Goal: Obtain resource: Obtain resource

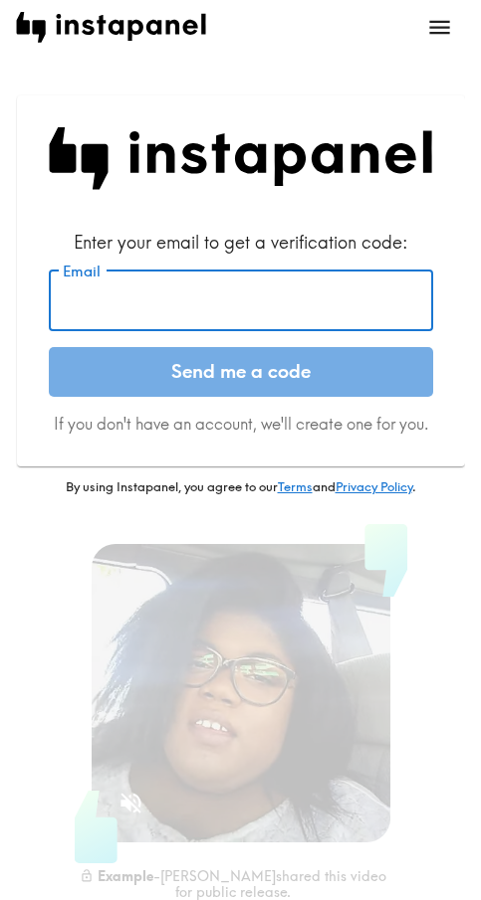
click at [203, 279] on input "Email" at bounding box center [241, 301] width 384 height 62
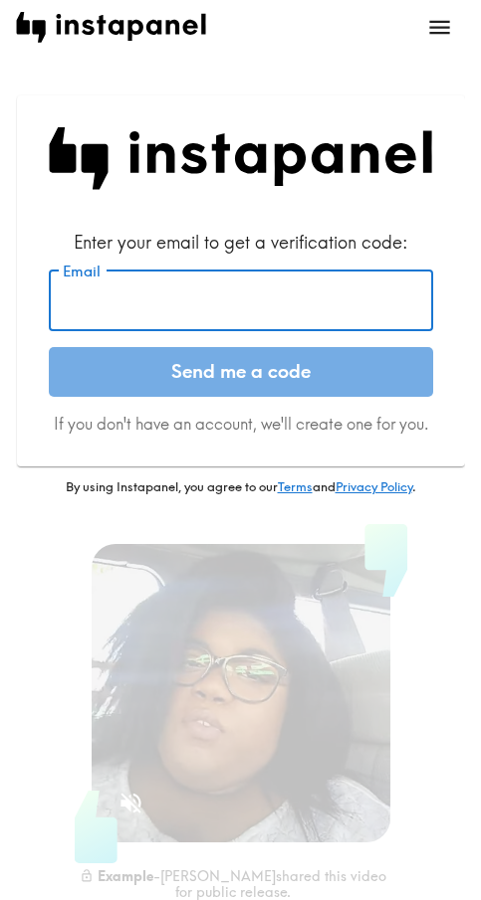
paste input "[EMAIL_ADDRESS][DOMAIN_NAME]"
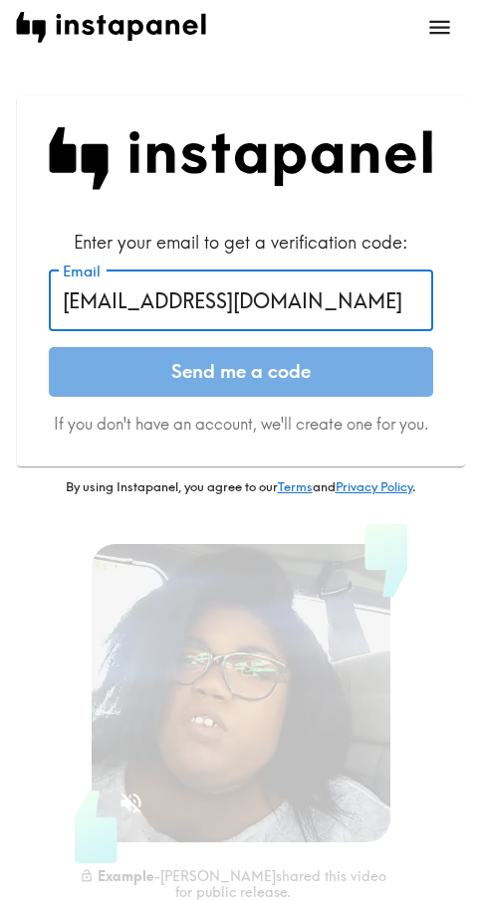
type input "[EMAIL_ADDRESS][DOMAIN_NAME]"
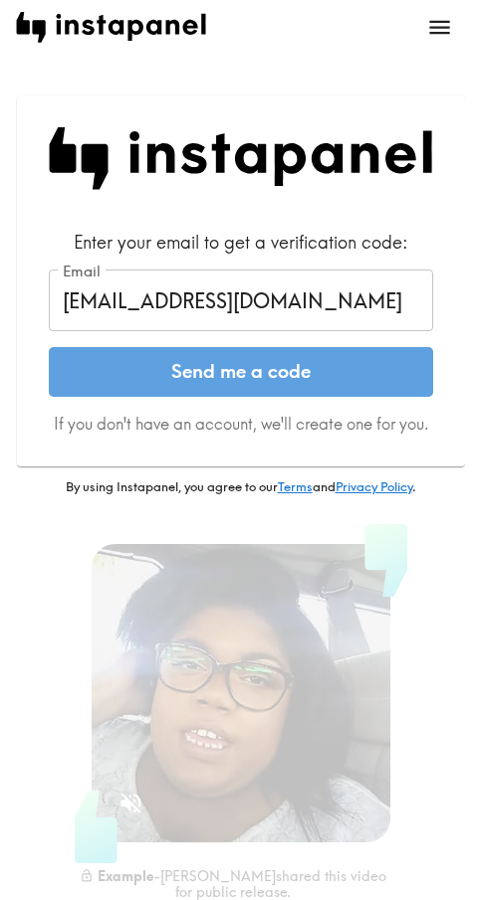
click at [172, 367] on button "Send me a code" at bounding box center [241, 372] width 384 height 50
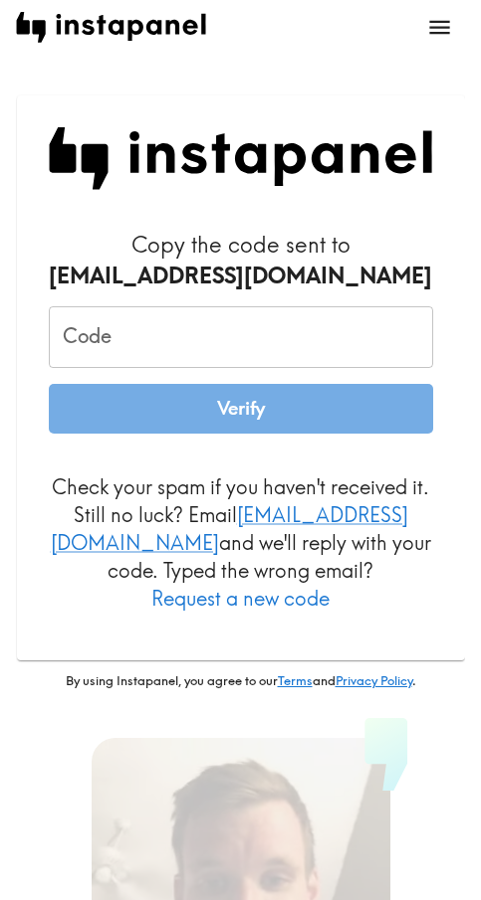
click at [196, 328] on input "Code" at bounding box center [241, 337] width 384 height 62
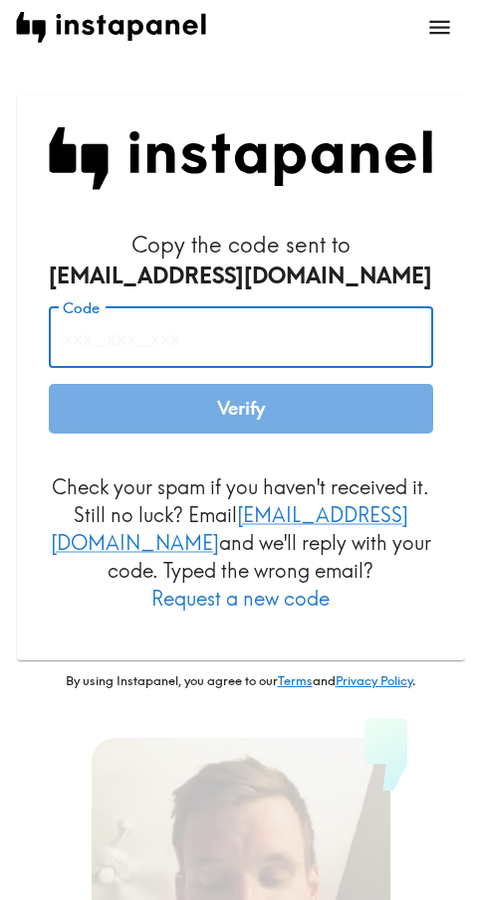
paste input "eeb_Tqq_YPA"
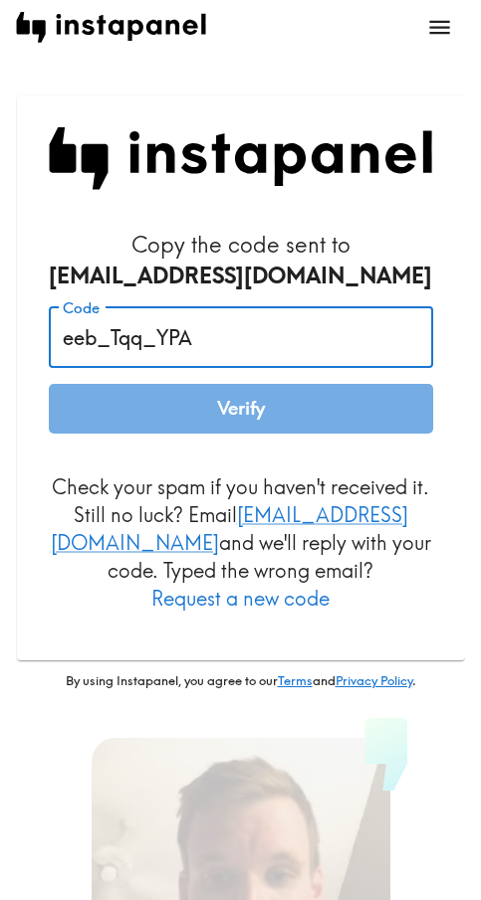
type input "eeb_Tqq_YPA"
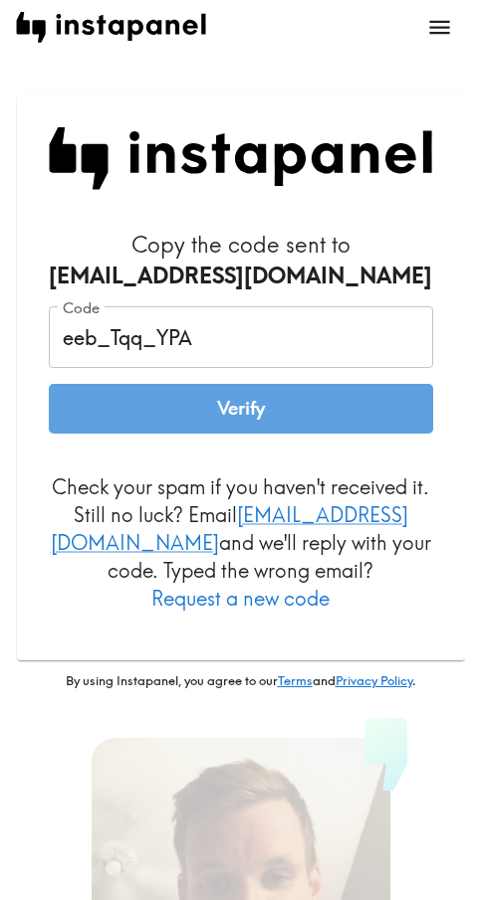
click at [191, 410] on button "Verify" at bounding box center [241, 409] width 384 height 50
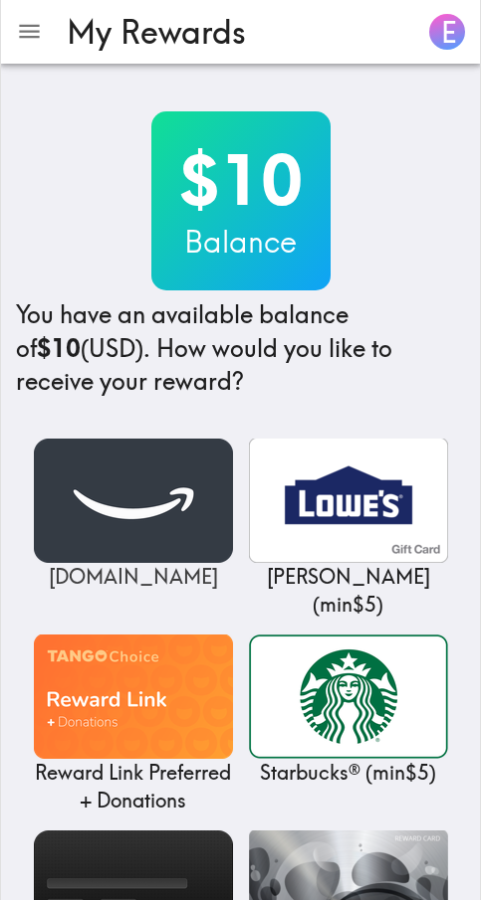
click at [202, 486] on img at bounding box center [133, 501] width 199 height 124
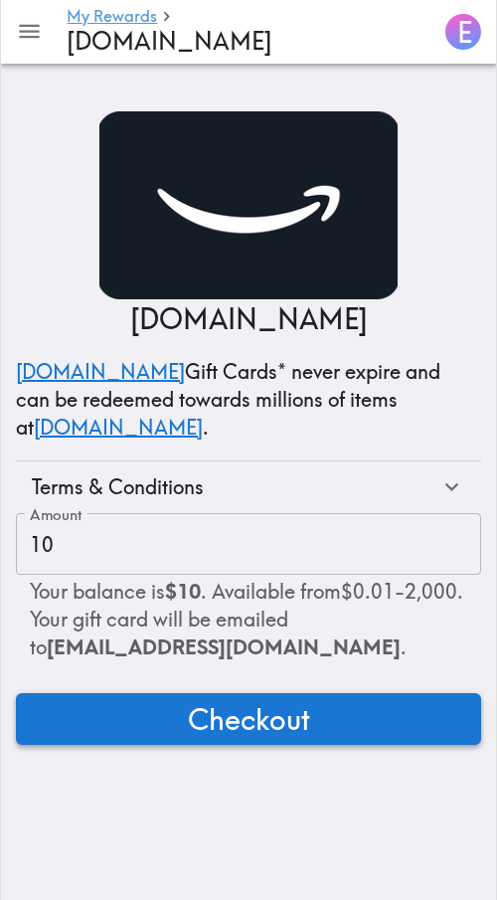
click at [130, 726] on button "Checkout" at bounding box center [249, 719] width 466 height 52
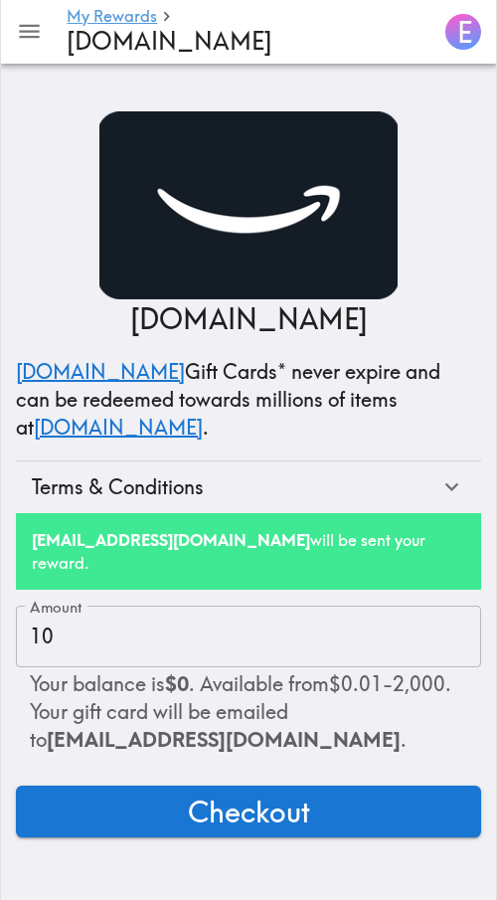
drag, startPoint x: 447, startPoint y: 141, endPoint x: 475, endPoint y: 10, distance: 134.2
click at [449, 140] on div "[DOMAIN_NAME] [DOMAIN_NAME] Gift Cards* never expire and can be redeemed toward…" at bounding box center [249, 312] width 466 height 402
